Goal: Communication & Community: Share content

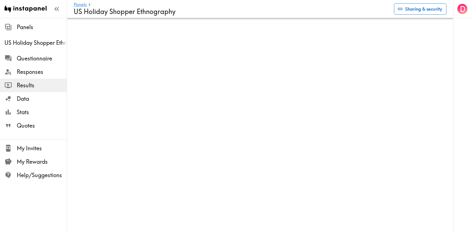
click at [421, 10] on button "Sharing & security" at bounding box center [420, 8] width 52 height 11
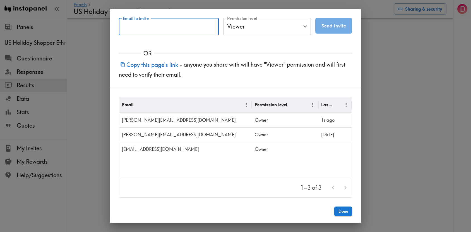
click at [164, 29] on input "Email to invite" at bounding box center [169, 26] width 100 height 17
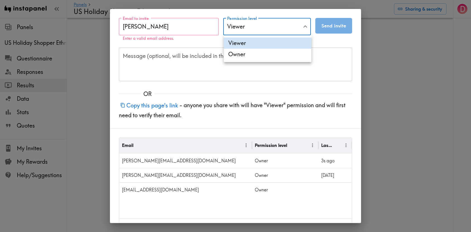
click at [266, 27] on body "Instapanel - Panels - US Holiday Shopper Ethnography Panels US Holiday Shopper …" at bounding box center [235, 27] width 471 height 18
click at [164, 37] on div at bounding box center [235, 116] width 471 height 232
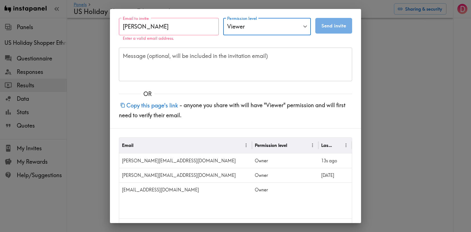
click at [174, 29] on input "[PERSON_NAME]" at bounding box center [169, 26] width 100 height 17
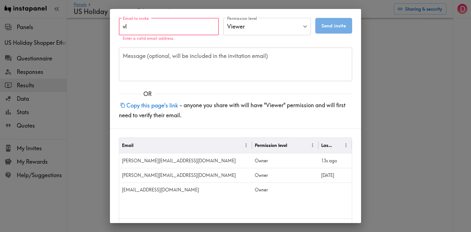
type input "v"
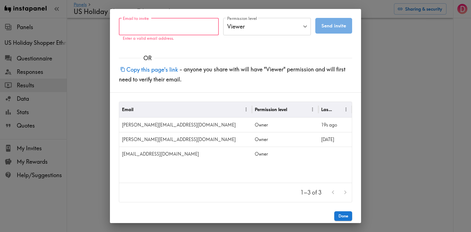
paste input "[EMAIL_ADDRESS][DOMAIN_NAME]"
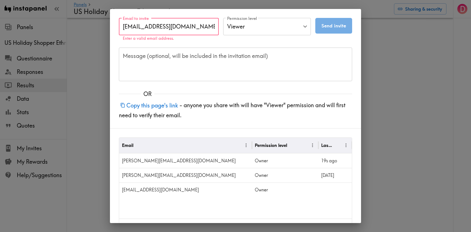
type input "[EMAIL_ADDRESS][DOMAIN_NAME]"
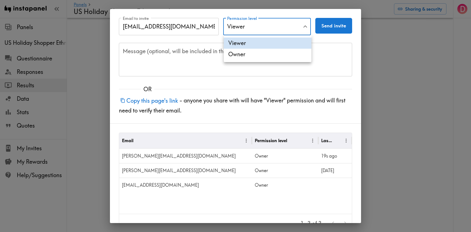
click at [261, 27] on body "Instapanel - Panels - US Holiday Shopper Ethnography Panels US Holiday Shopper …" at bounding box center [235, 27] width 471 height 18
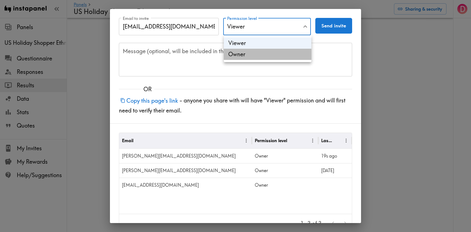
click at [250, 52] on li "Owner" at bounding box center [268, 54] width 88 height 11
type input "Owner"
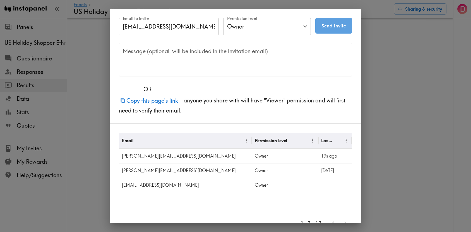
click at [338, 26] on button "Send invite" at bounding box center [334, 26] width 37 height 16
type input "Viewer"
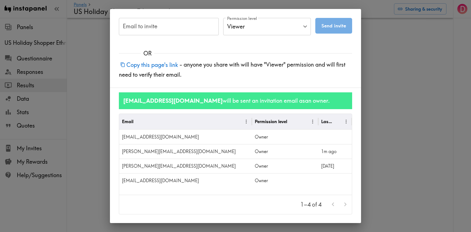
click at [377, 159] on div "Email to invite Email to invite Permission level Viewer Viewer Permission level…" at bounding box center [235, 116] width 471 height 232
